Goal: Find specific page/section: Find specific page/section

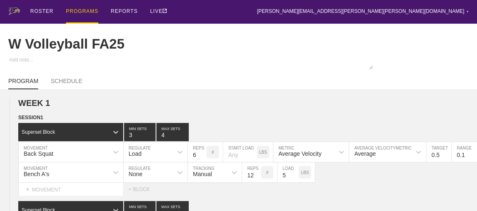
click at [80, 10] on div "PROGRAMS" at bounding box center [82, 12] width 32 height 24
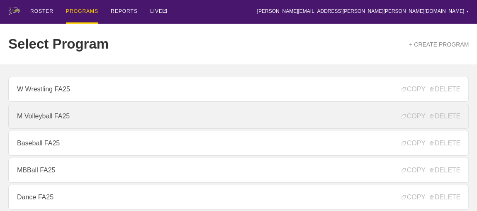
scroll to position [113, 0]
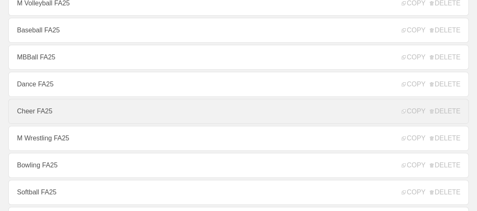
click at [34, 118] on link "Cheer FA25" at bounding box center [238, 111] width 461 height 25
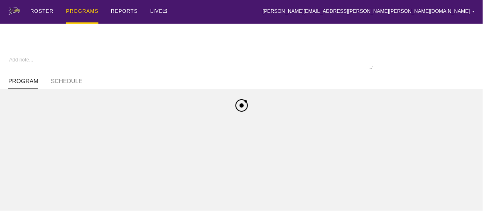
type textarea "x"
type input "Cheer FA25"
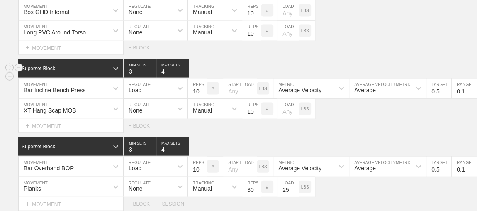
scroll to position [952, 0]
